Goal: Check status: Check status

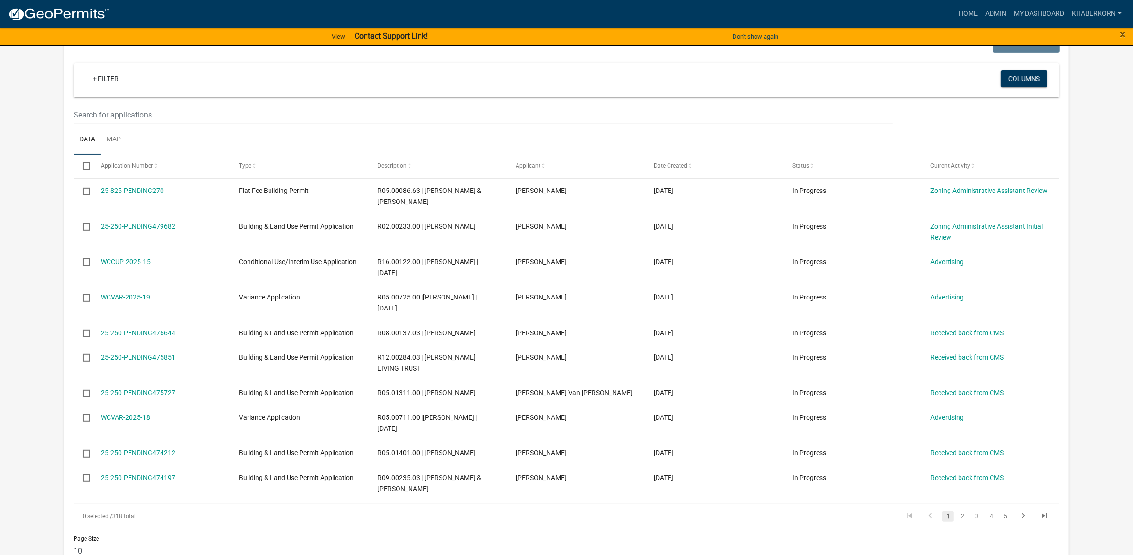
scroll to position [478, 0]
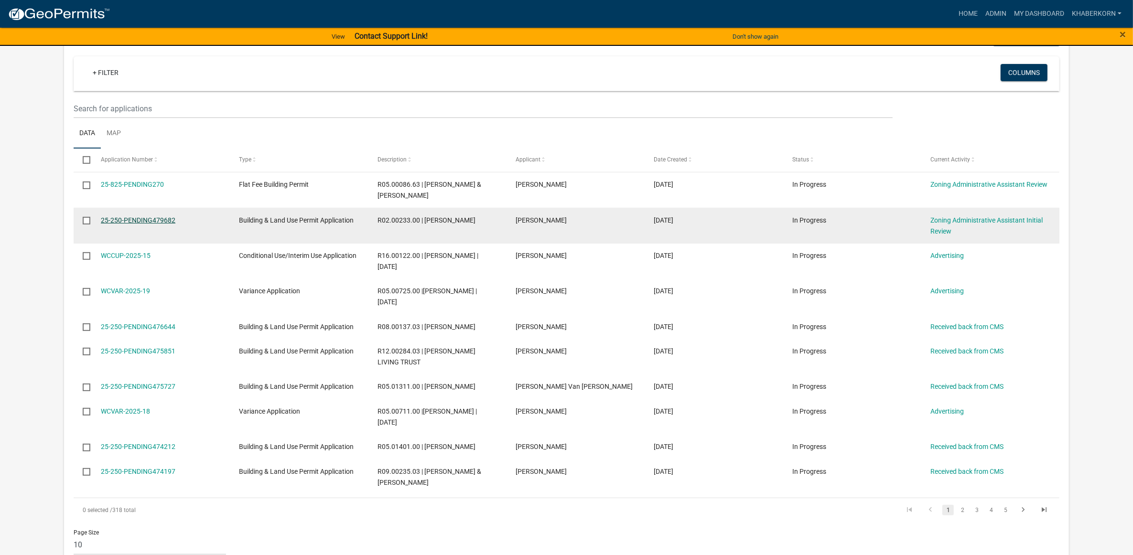
click at [163, 224] on link "25-250-PENDING479682" at bounding box center [138, 220] width 75 height 8
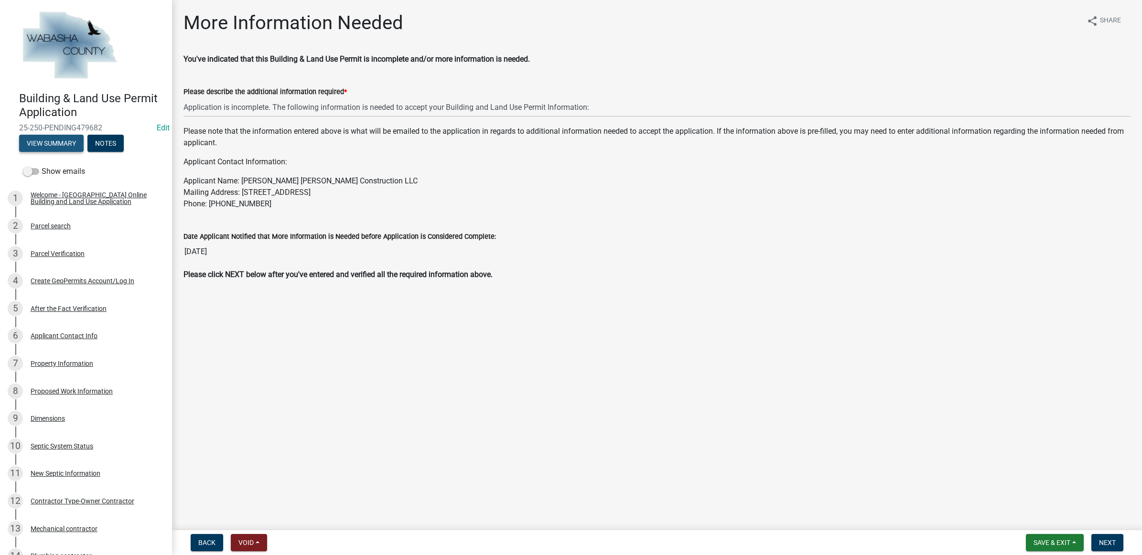
click at [55, 139] on button "View Summary" at bounding box center [51, 143] width 65 height 17
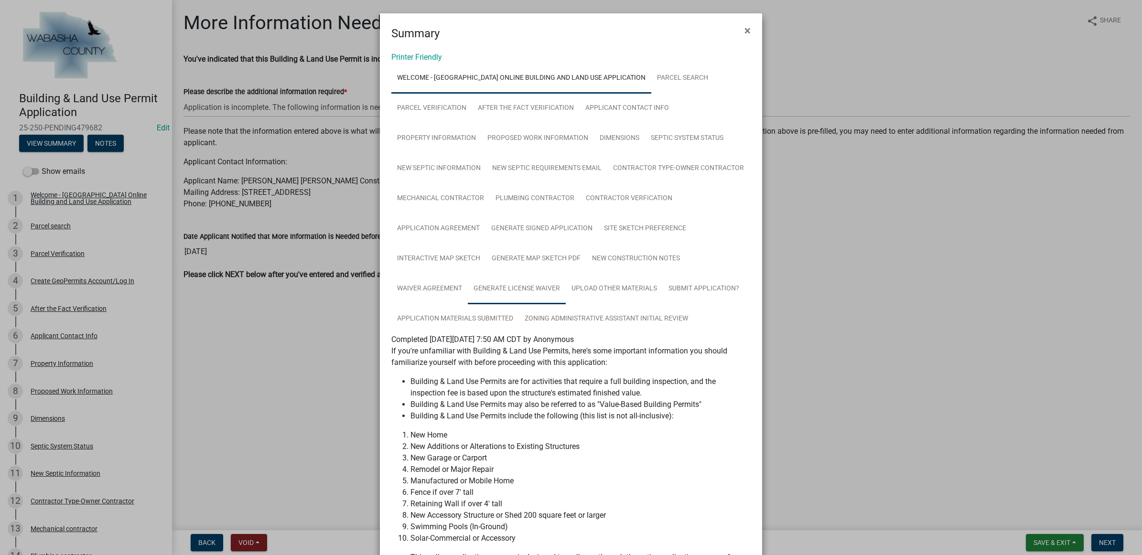
click at [517, 285] on link "Generate License Waiver" at bounding box center [517, 289] width 98 height 31
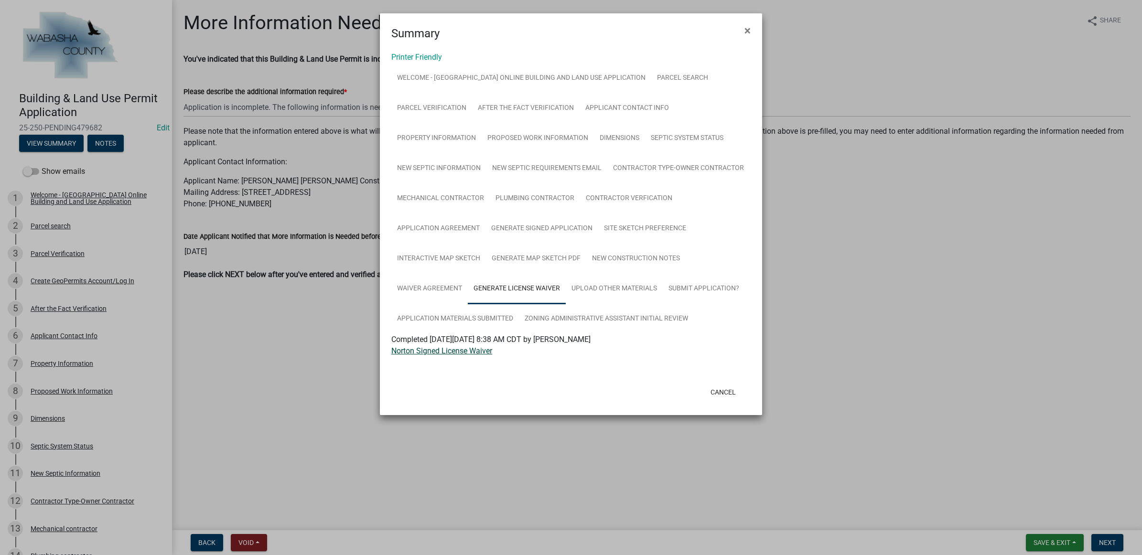
click at [447, 351] on link "Norton Signed License Waiver" at bounding box center [441, 350] width 101 height 9
click at [729, 389] on button "Cancel" at bounding box center [723, 392] width 41 height 17
